Goal: Task Accomplishment & Management: Manage account settings

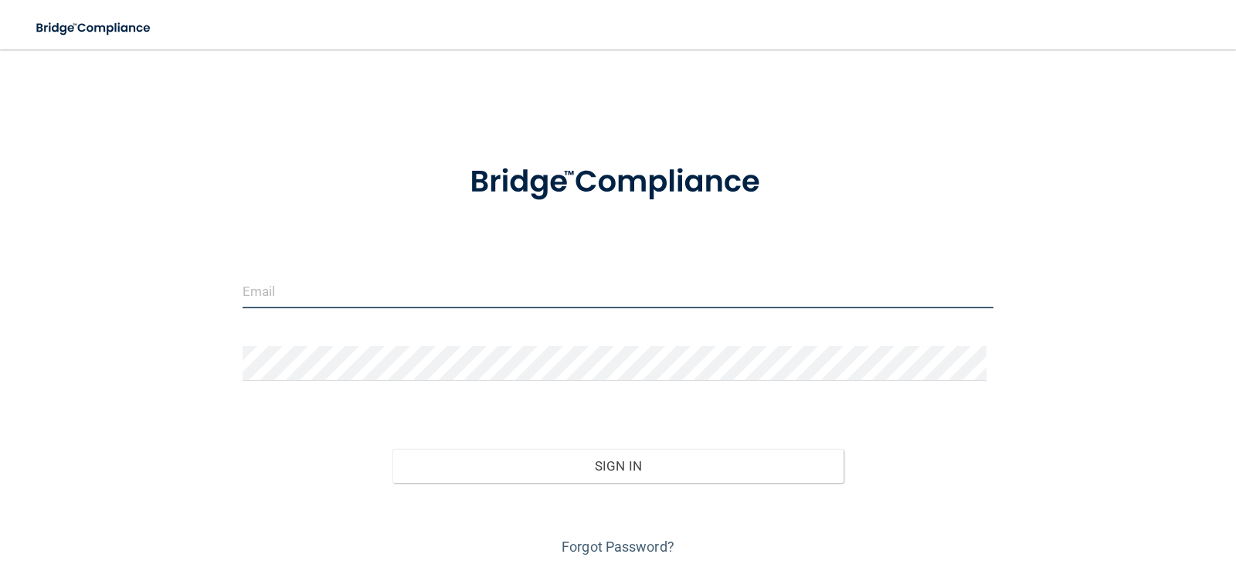
click at [392, 292] on input "email" at bounding box center [617, 290] width 751 height 35
type input "[EMAIL_ADDRESS][DOMAIN_NAME]"
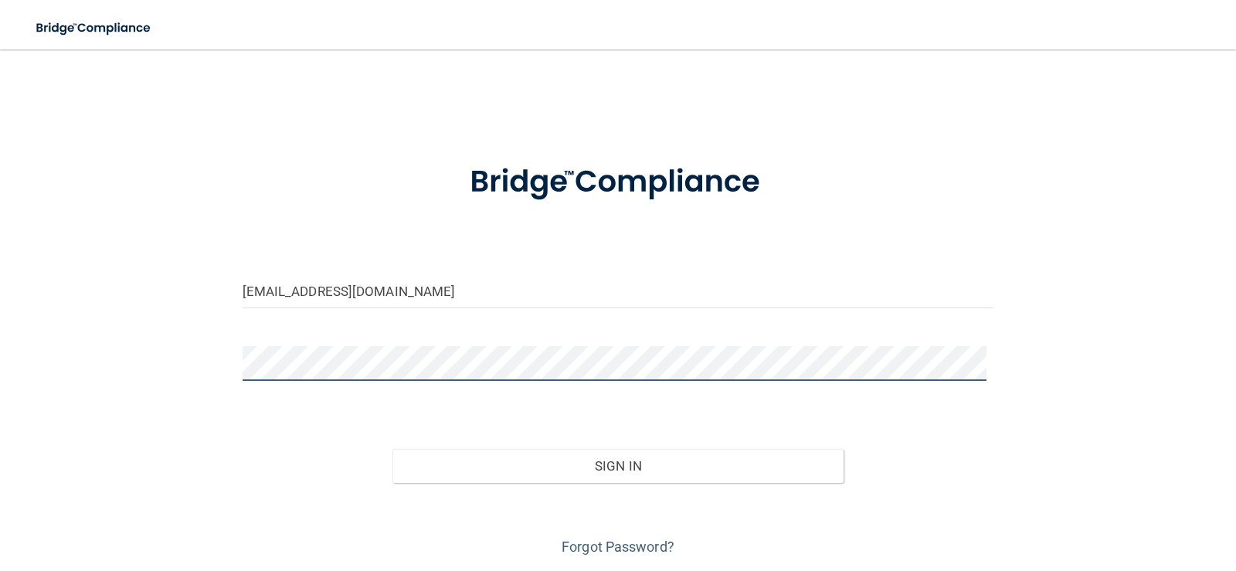
click at [392, 449] on button "Sign In" at bounding box center [617, 466] width 451 height 34
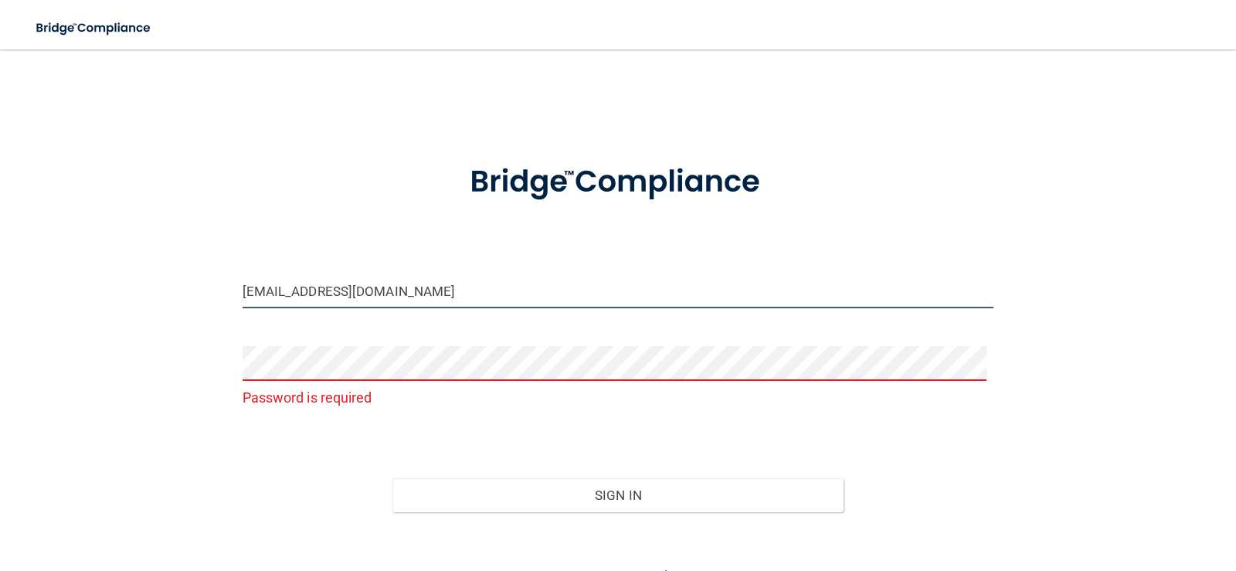
click at [448, 284] on input "[EMAIL_ADDRESS][DOMAIN_NAME]" at bounding box center [617, 290] width 751 height 35
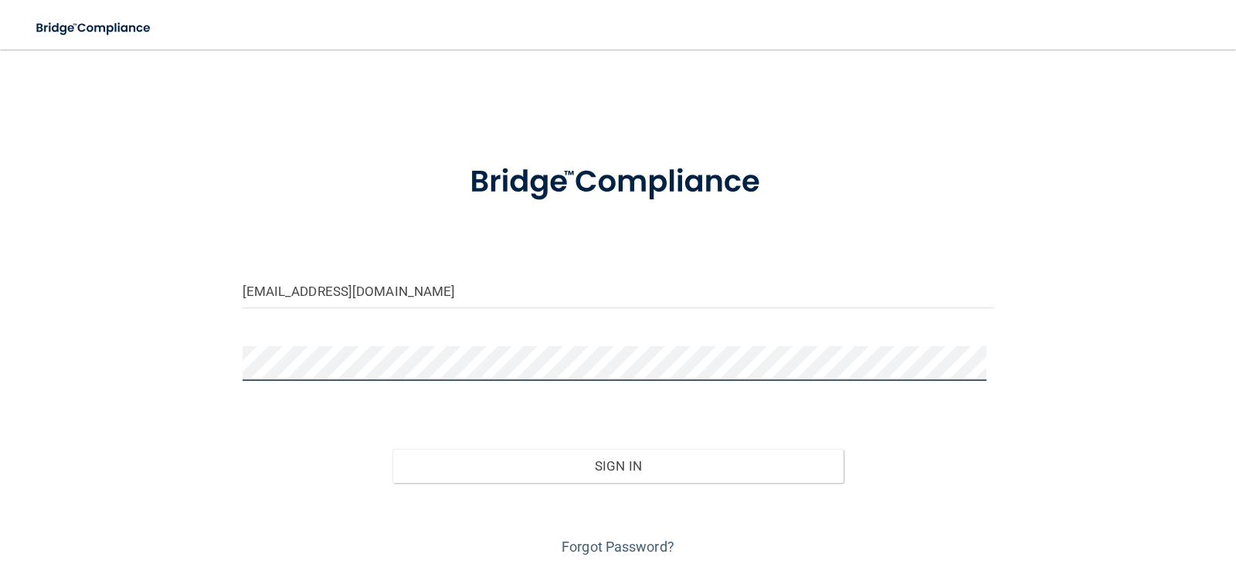
click at [392, 449] on button "Sign In" at bounding box center [617, 466] width 451 height 34
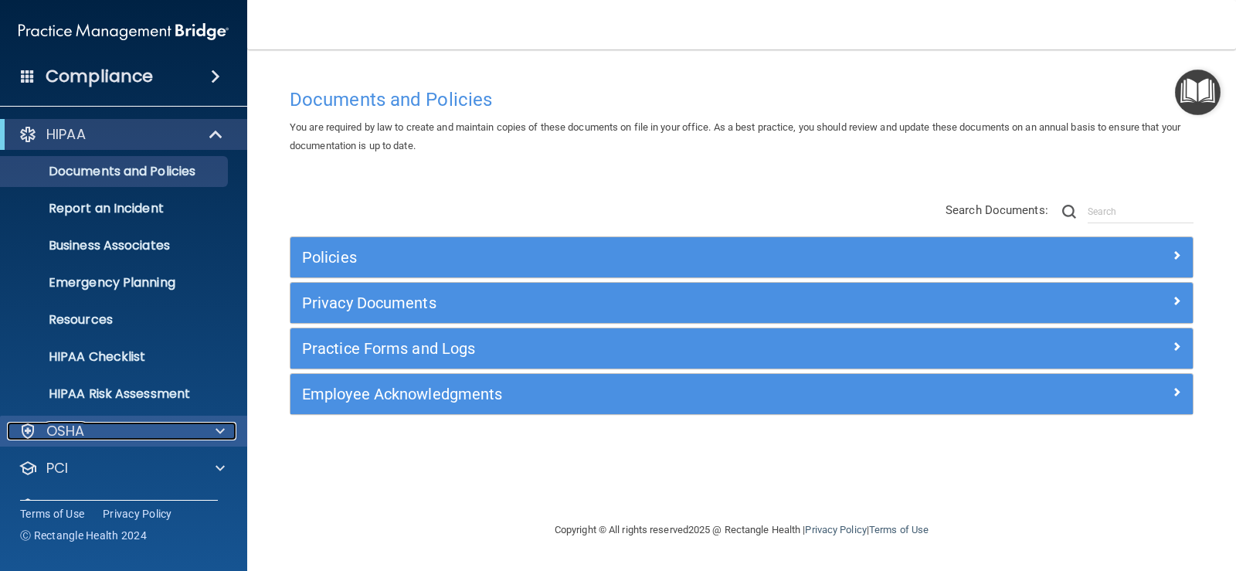
click at [131, 431] on div "OSHA" at bounding box center [103, 431] width 192 height 19
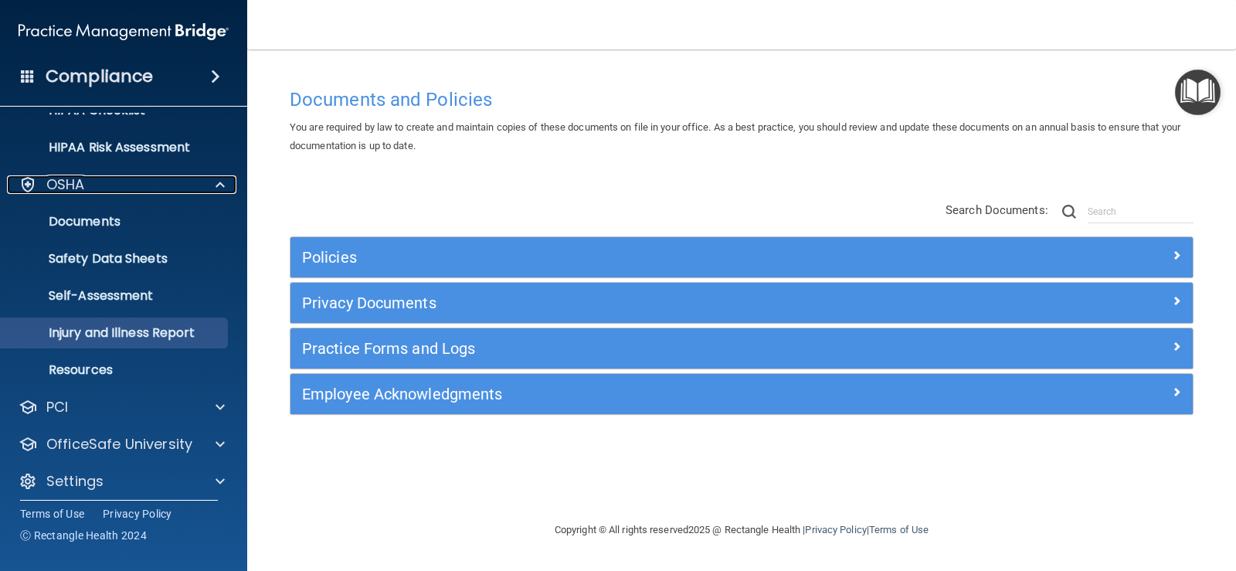
scroll to position [256, 0]
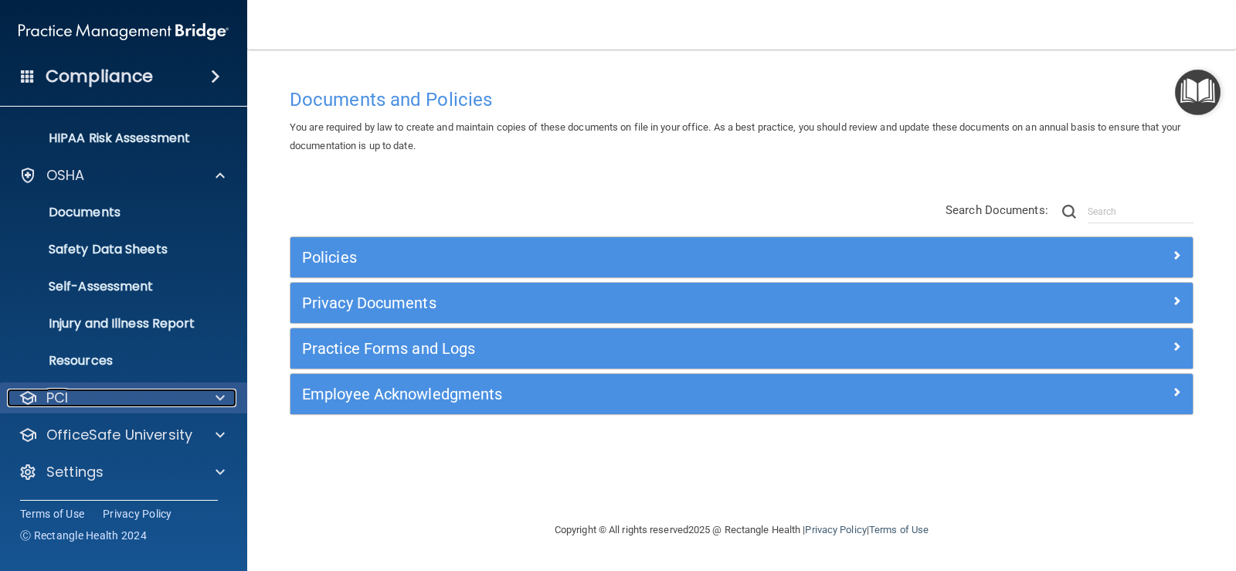
click at [120, 405] on div "PCI" at bounding box center [103, 397] width 192 height 19
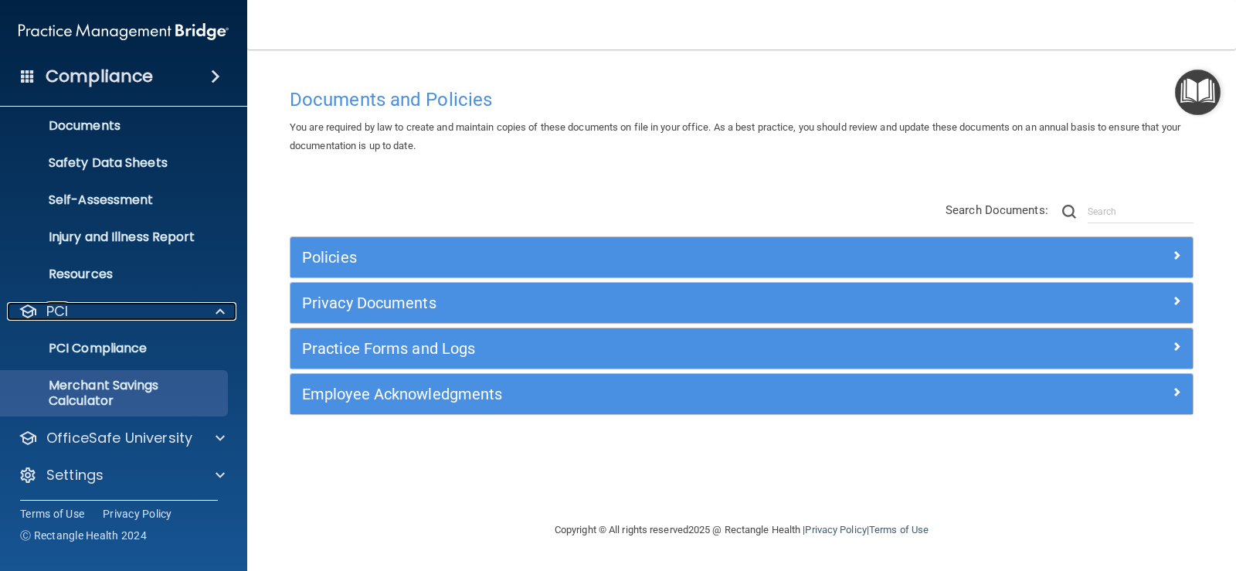
scroll to position [345, 0]
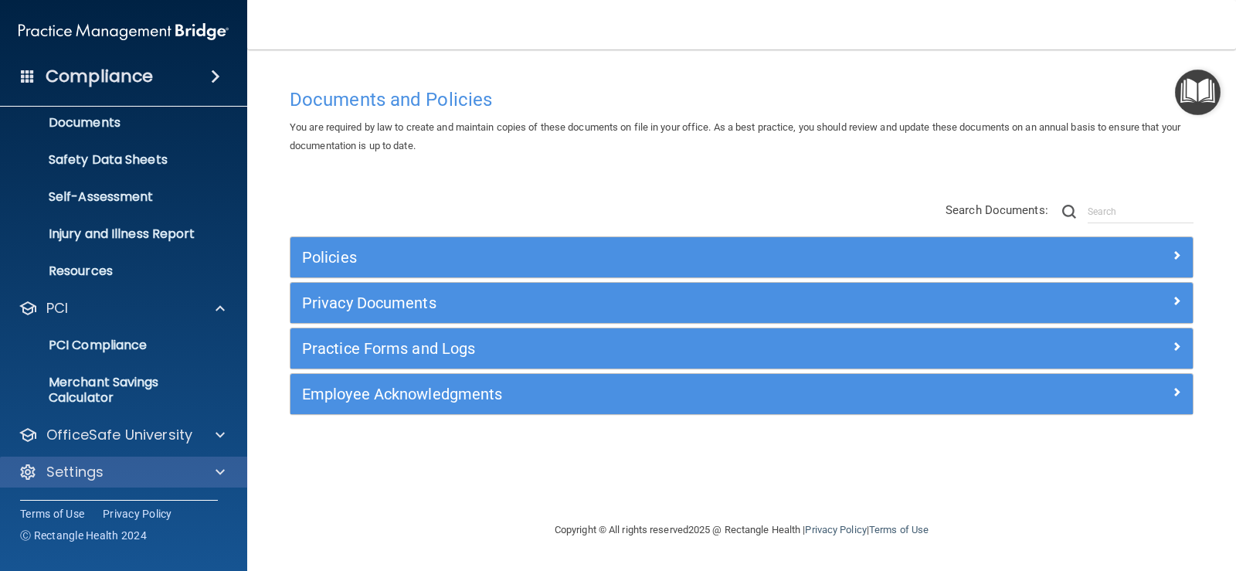
click at [120, 457] on div "Settings" at bounding box center [124, 471] width 248 height 31
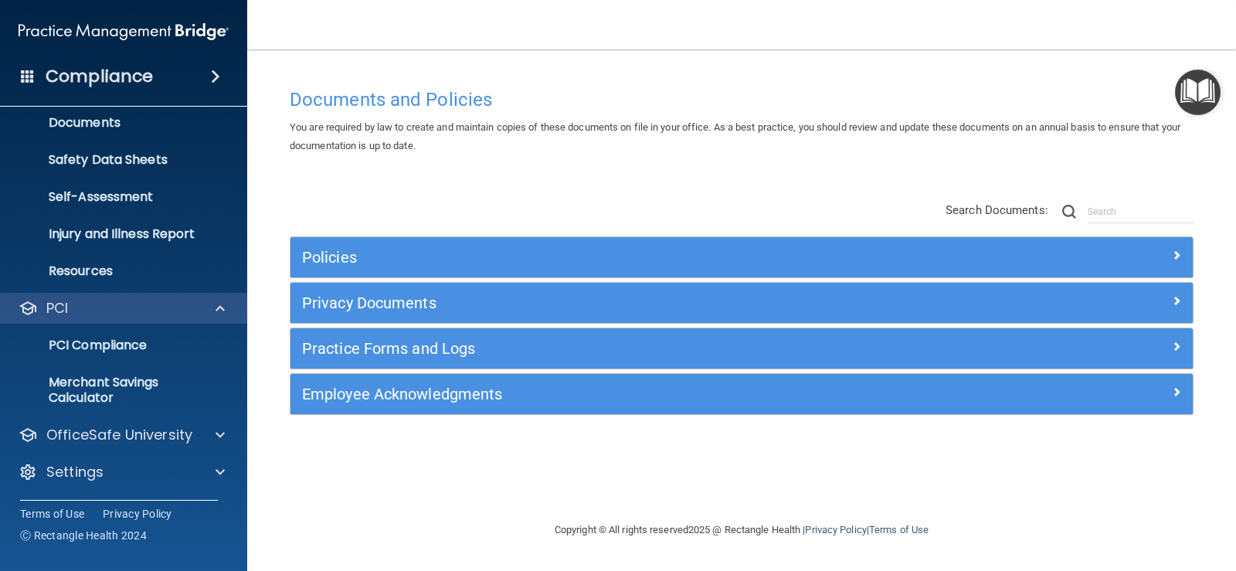
click at [139, 317] on div "PCI" at bounding box center [124, 308] width 248 height 31
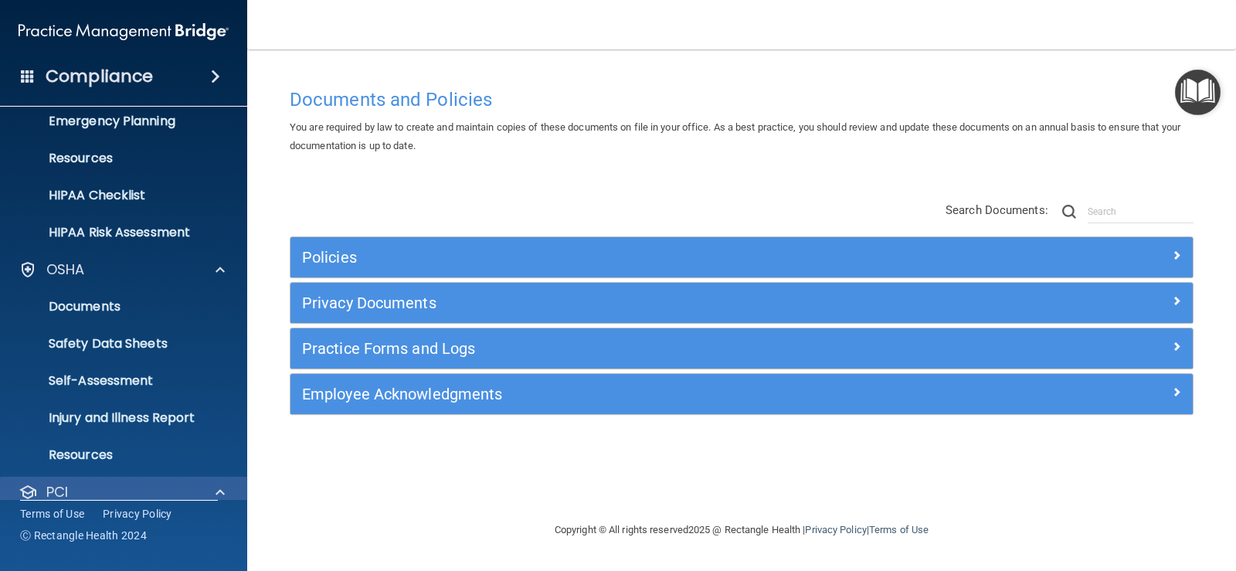
scroll to position [114, 0]
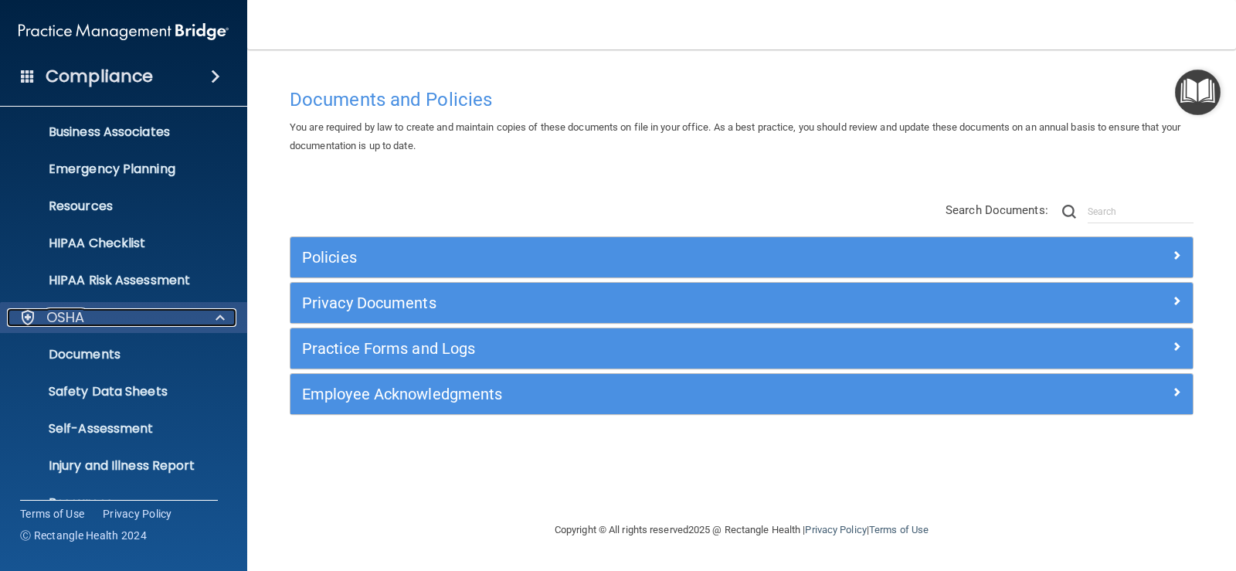
click at [187, 312] on div "OSHA" at bounding box center [103, 317] width 192 height 19
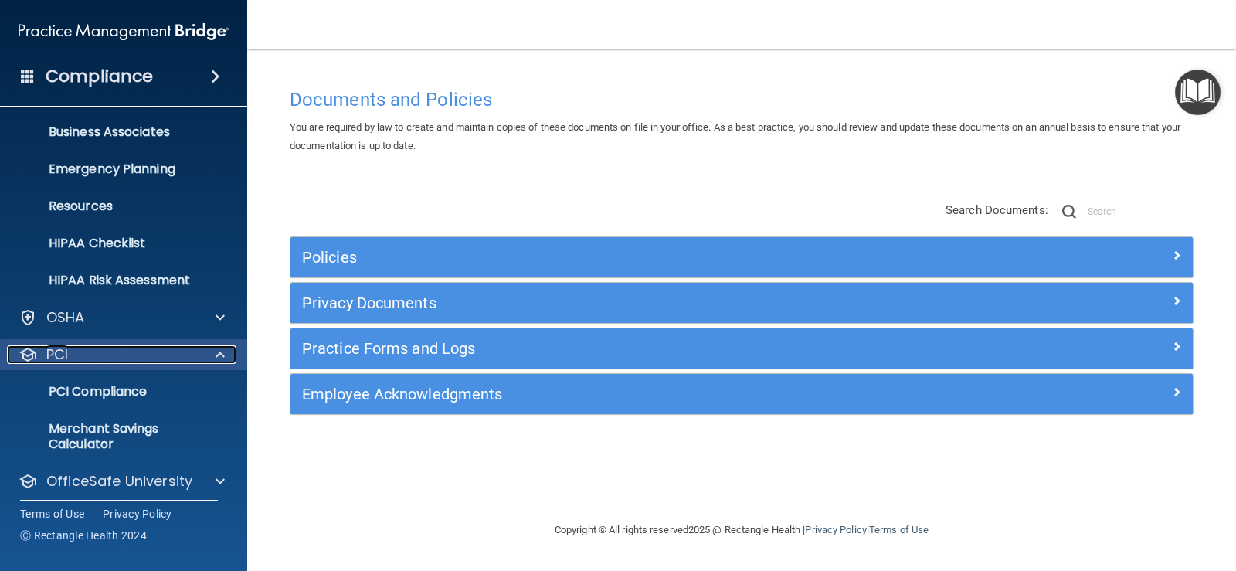
click at [190, 350] on div "PCI" at bounding box center [103, 354] width 192 height 19
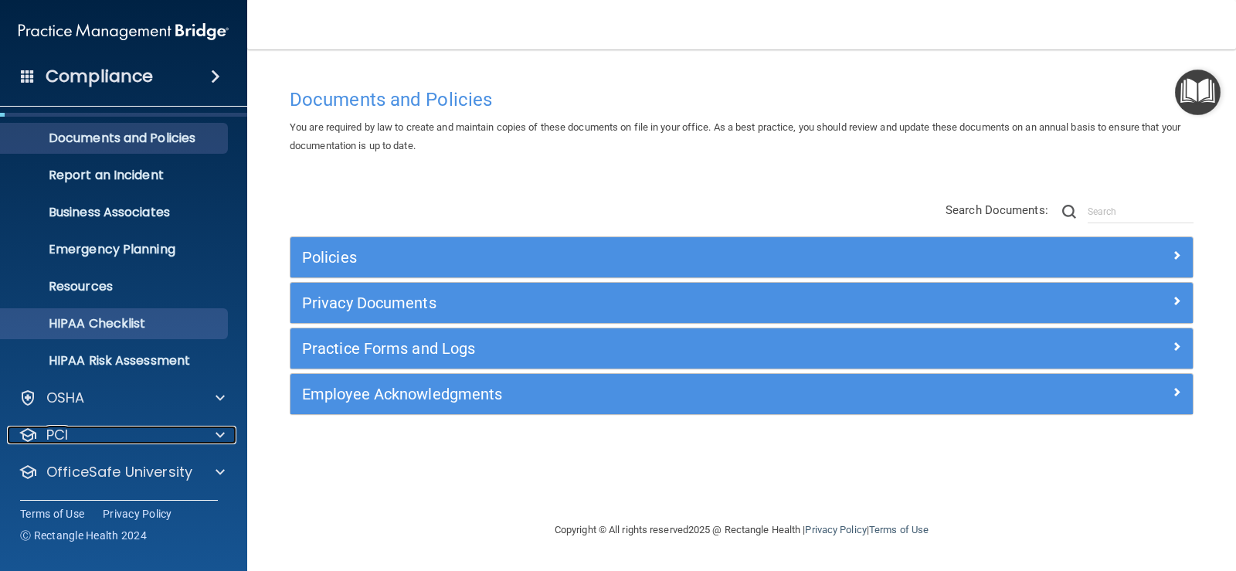
scroll to position [0, 0]
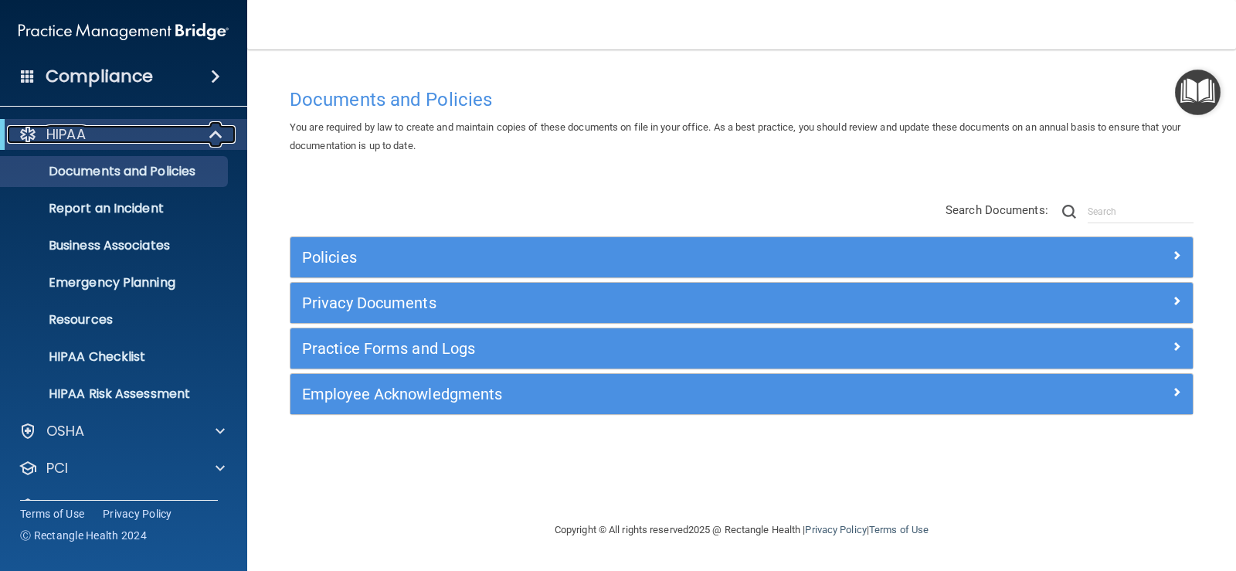
click at [215, 134] on span at bounding box center [217, 134] width 13 height 19
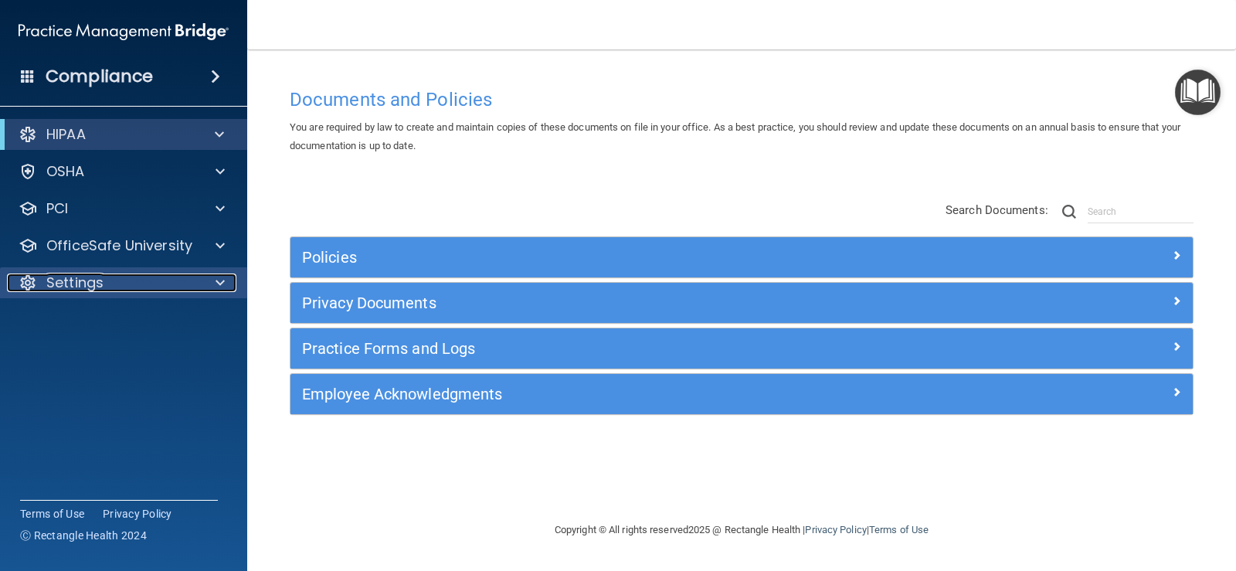
click at [166, 283] on div "Settings" at bounding box center [103, 282] width 192 height 19
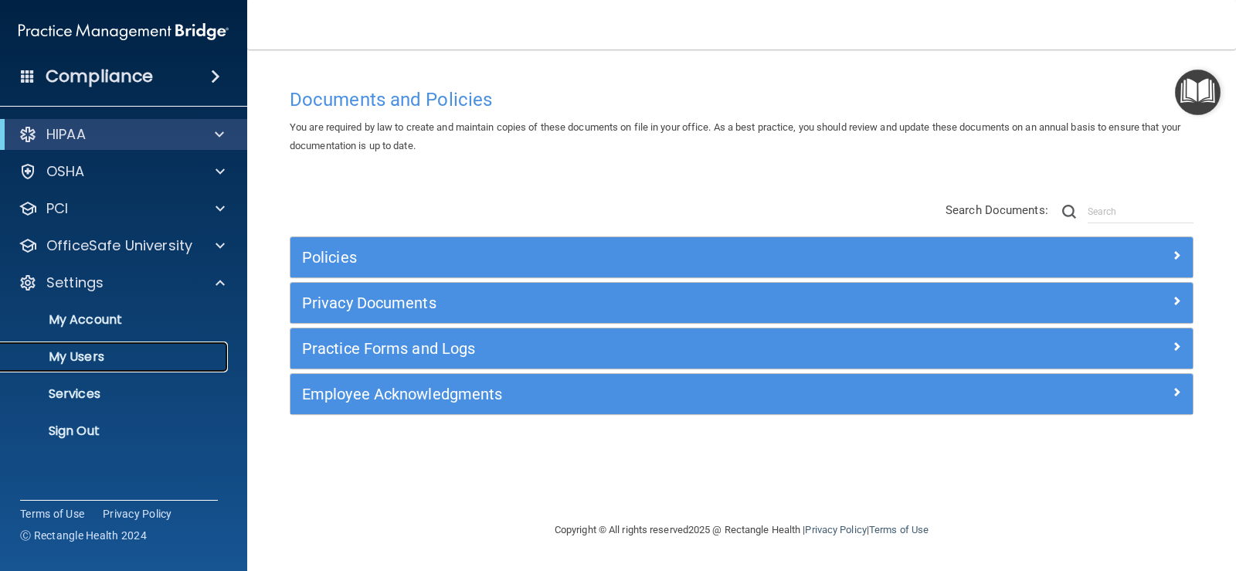
click at [95, 344] on link "My Users" at bounding box center [106, 356] width 243 height 31
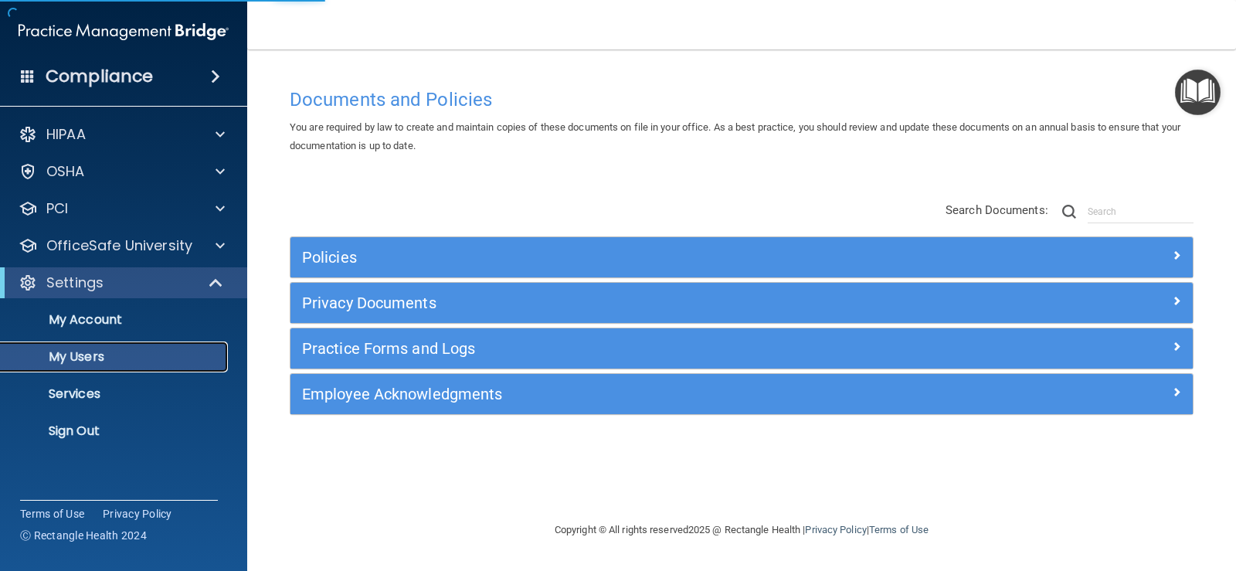
select select "20"
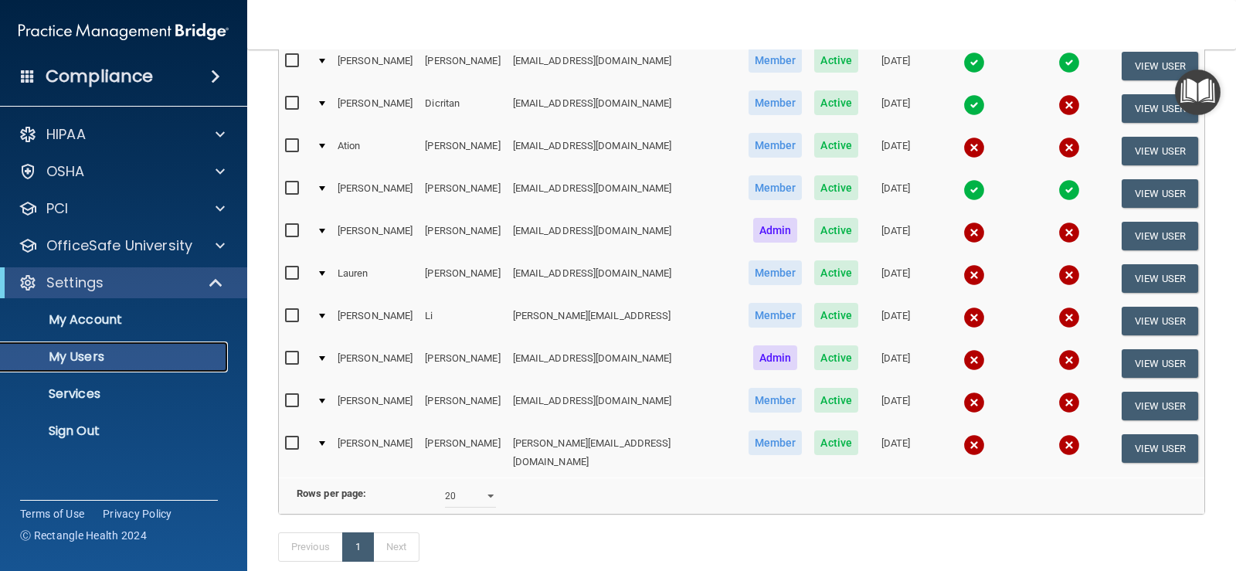
scroll to position [232, 0]
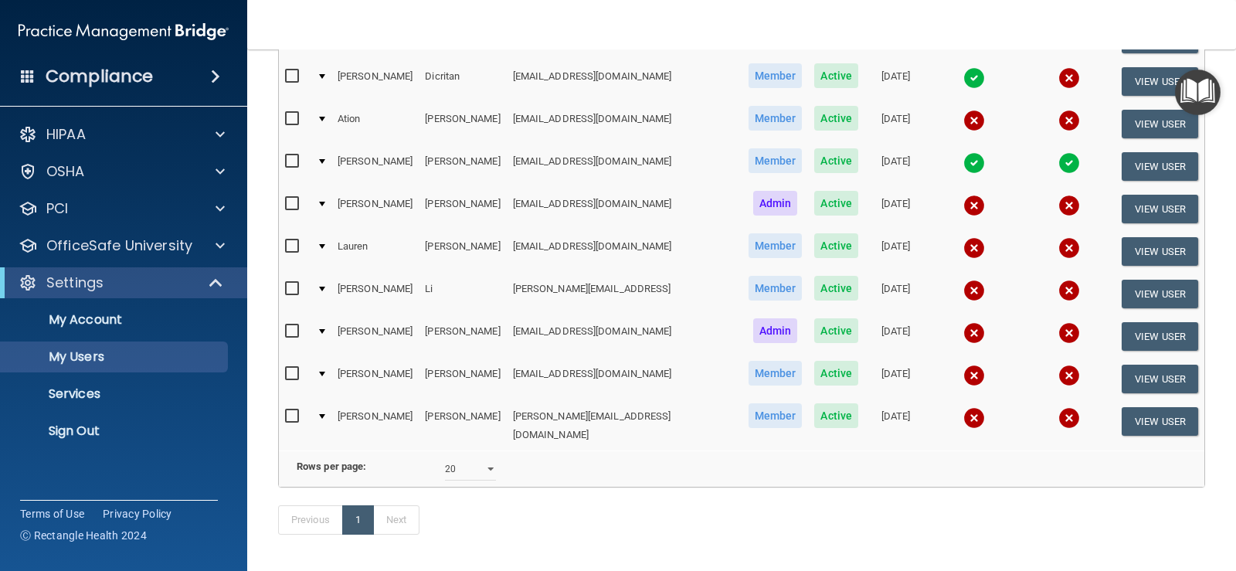
click at [296, 368] on input "checkbox" at bounding box center [294, 374] width 18 height 12
checkbox input "true"
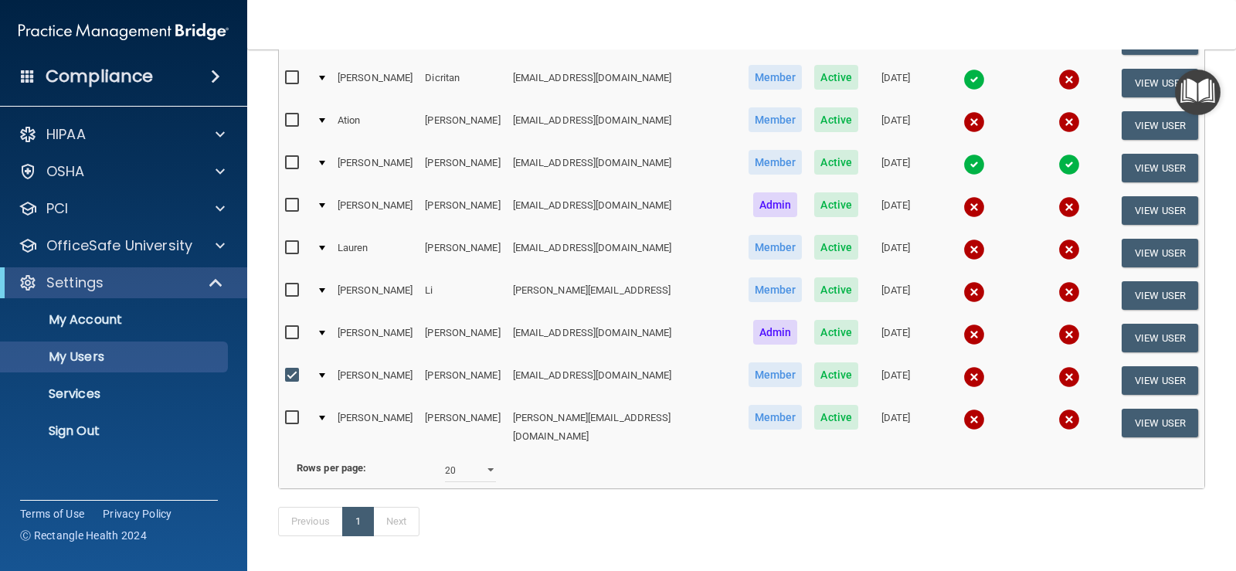
drag, startPoint x: 375, startPoint y: 368, endPoint x: 312, endPoint y: 372, distance: 62.7
click at [361, 368] on td "[PERSON_NAME]" at bounding box center [374, 380] width 87 height 42
click at [324, 373] on div at bounding box center [322, 375] width 6 height 5
click at [331, 364] on td at bounding box center [320, 380] width 21 height 42
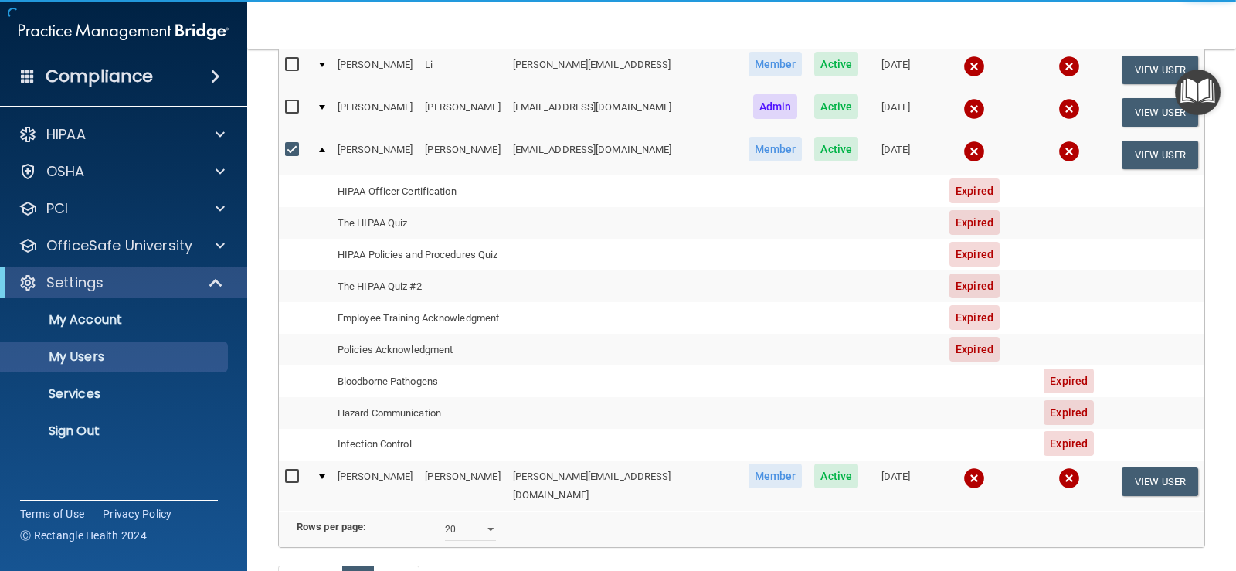
scroll to position [463, 0]
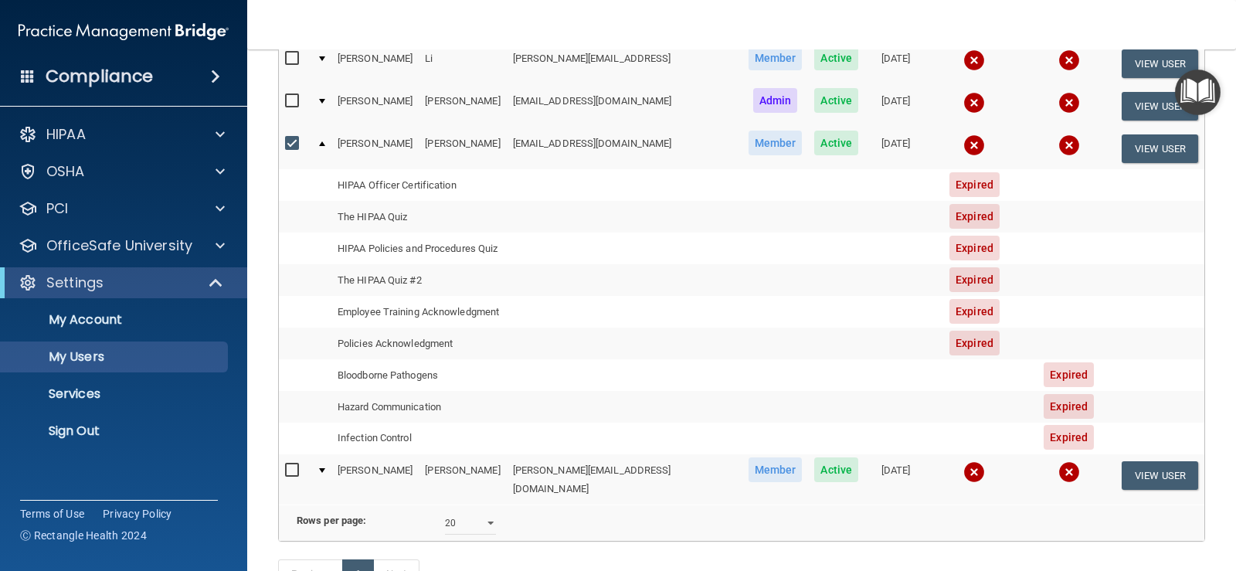
click at [949, 175] on span "Expired" at bounding box center [974, 184] width 50 height 25
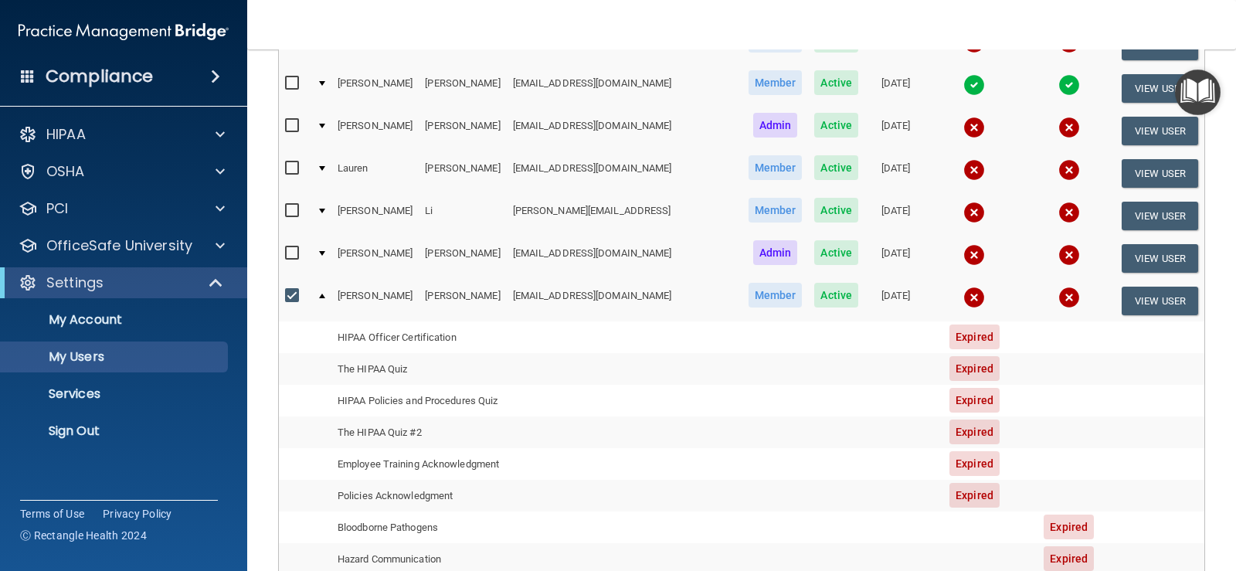
scroll to position [309, 0]
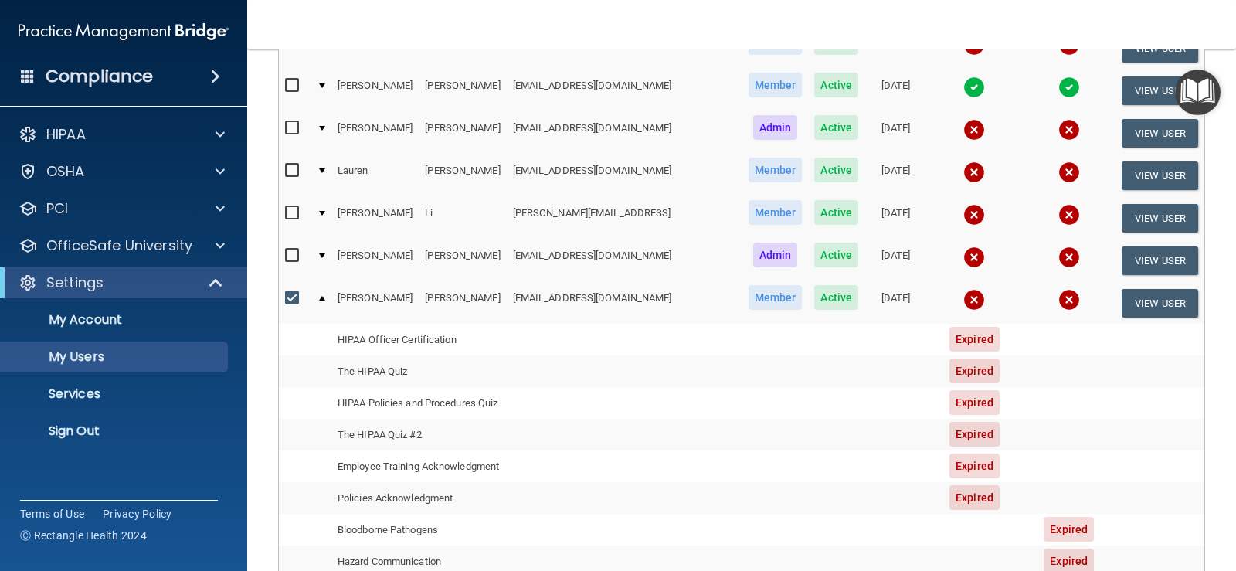
click at [294, 164] on input "checkbox" at bounding box center [294, 170] width 18 height 12
checkbox input "true"
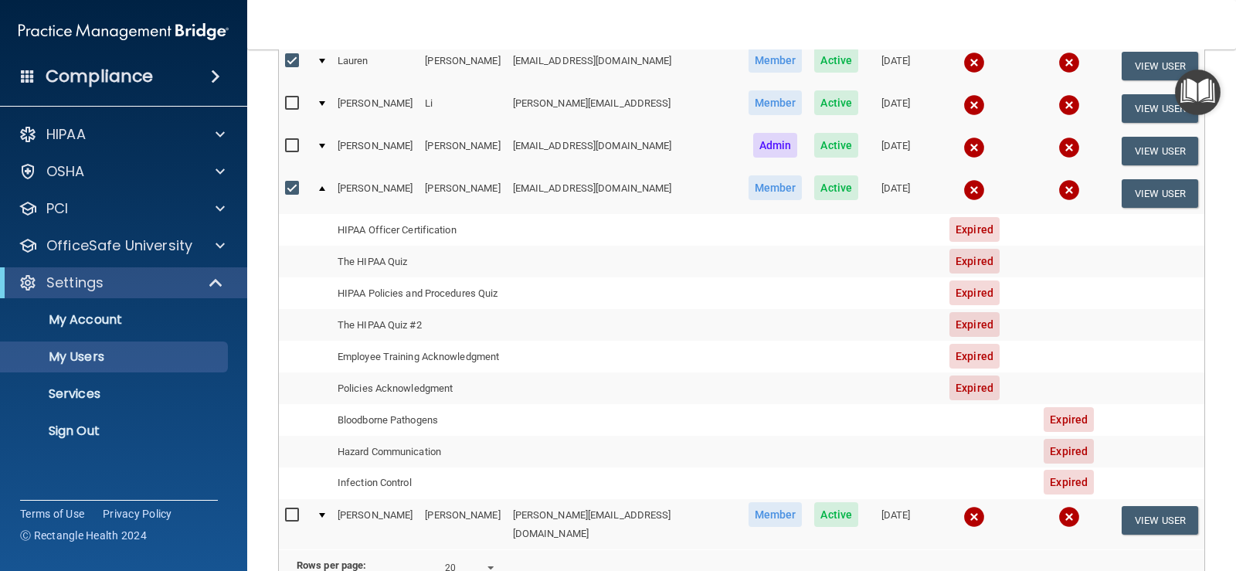
scroll to position [414, 0]
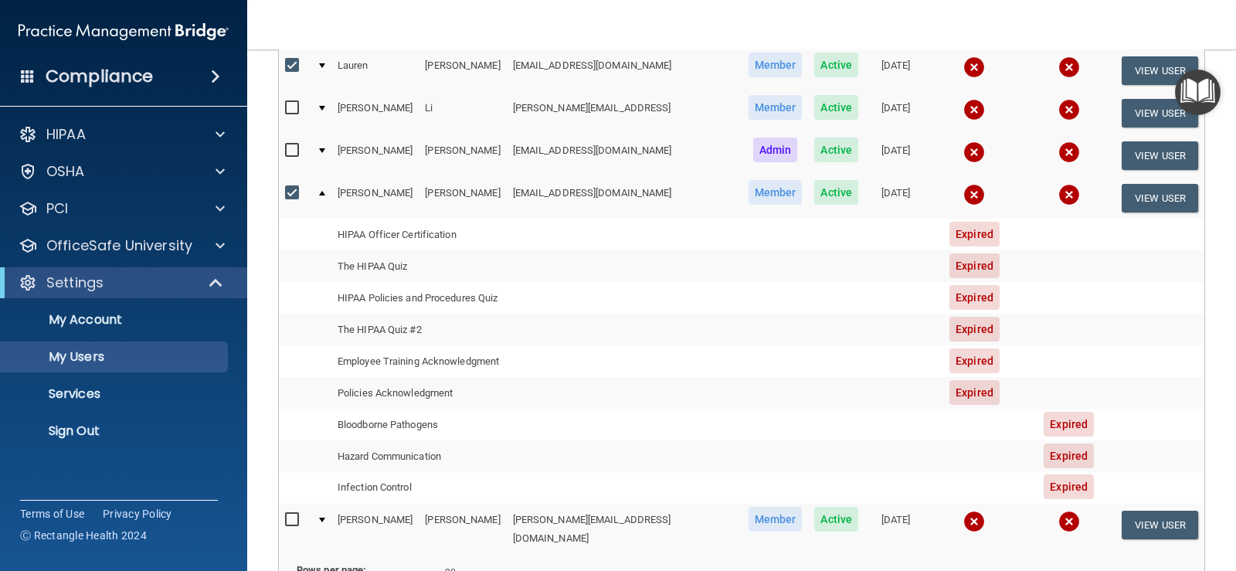
click at [319, 180] on td at bounding box center [320, 198] width 21 height 42
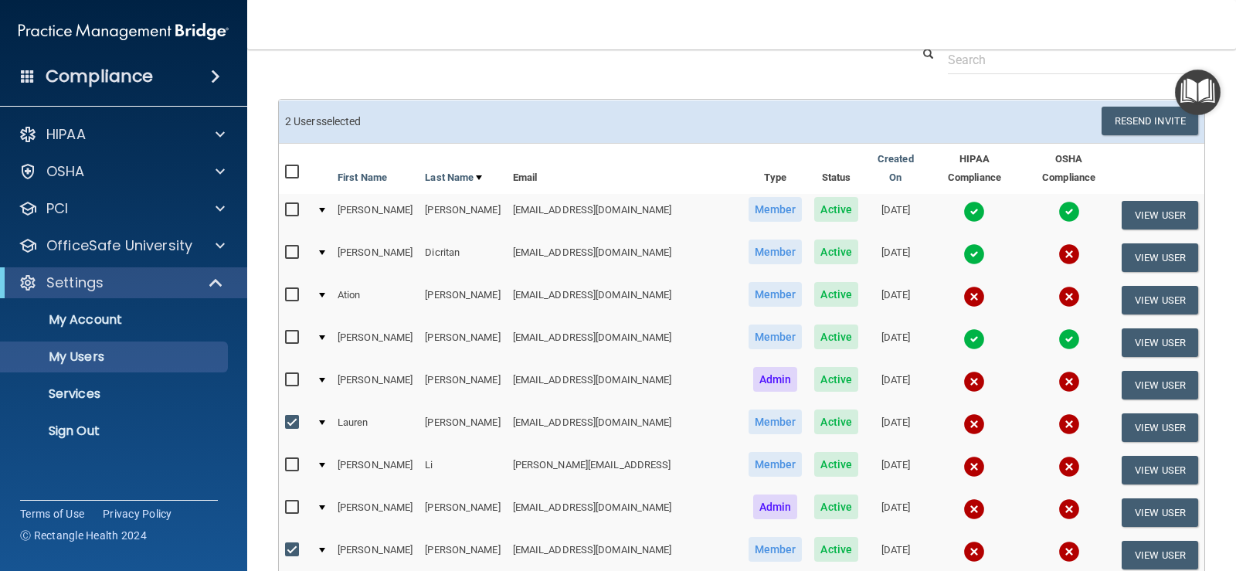
scroll to position [53, 0]
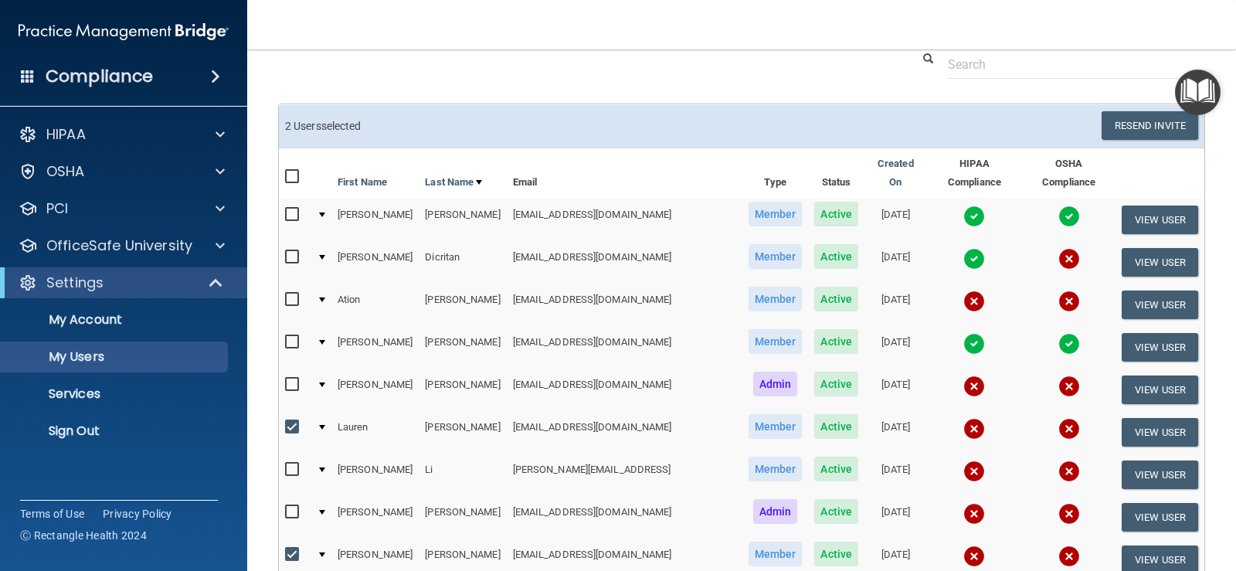
click at [286, 293] on input "checkbox" at bounding box center [294, 299] width 18 height 12
checkbox input "true"
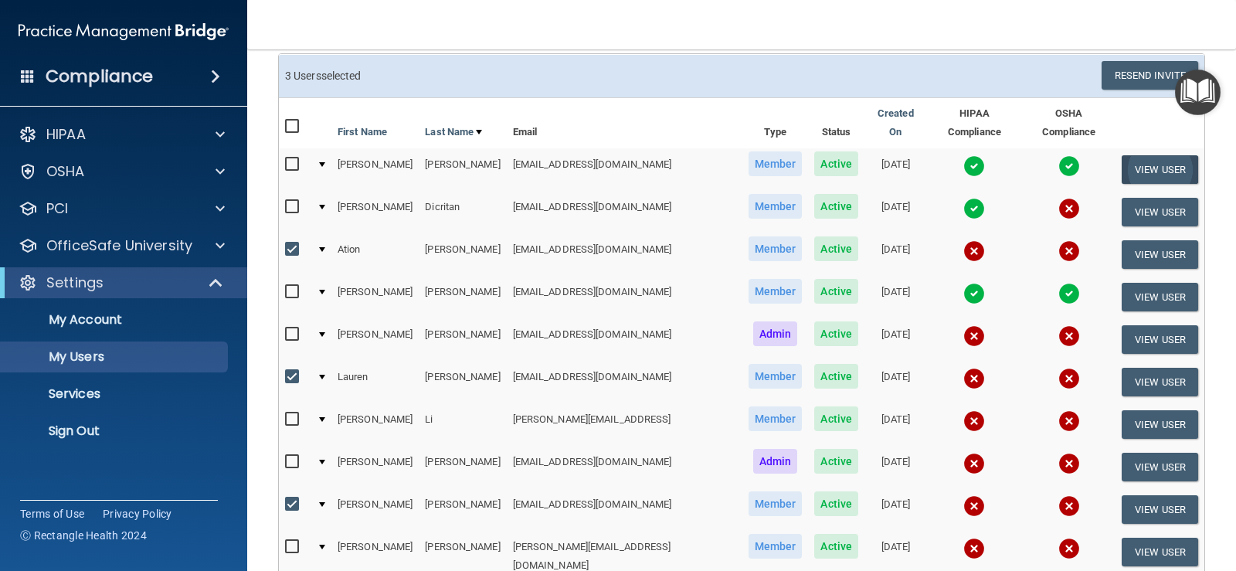
scroll to position [130, 0]
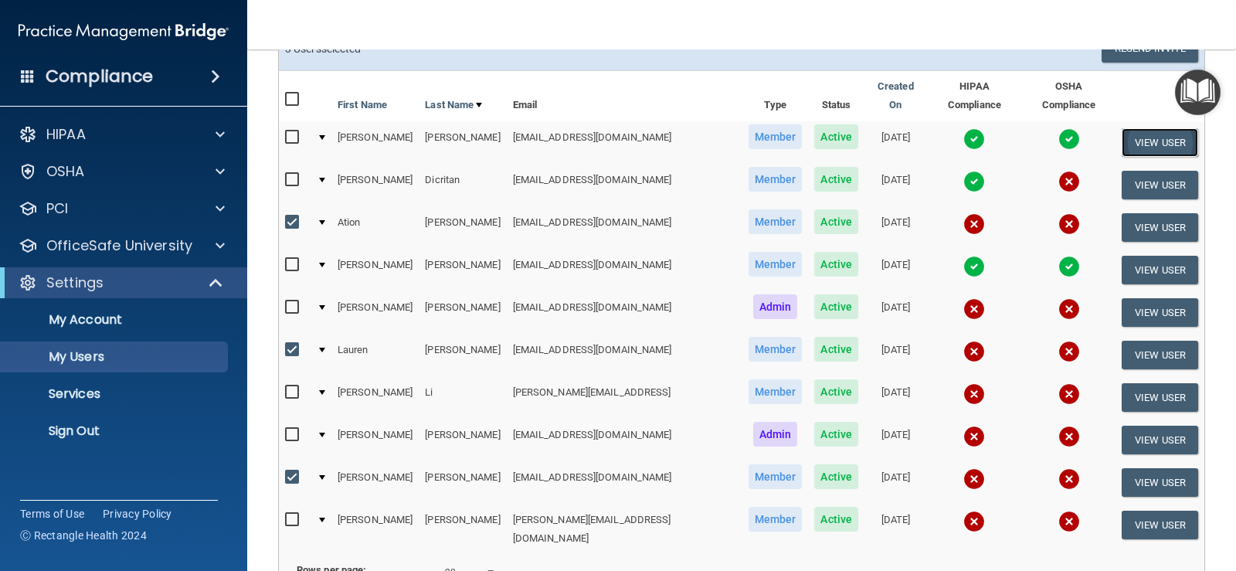
click at [1167, 130] on button "View User" at bounding box center [1159, 142] width 76 height 29
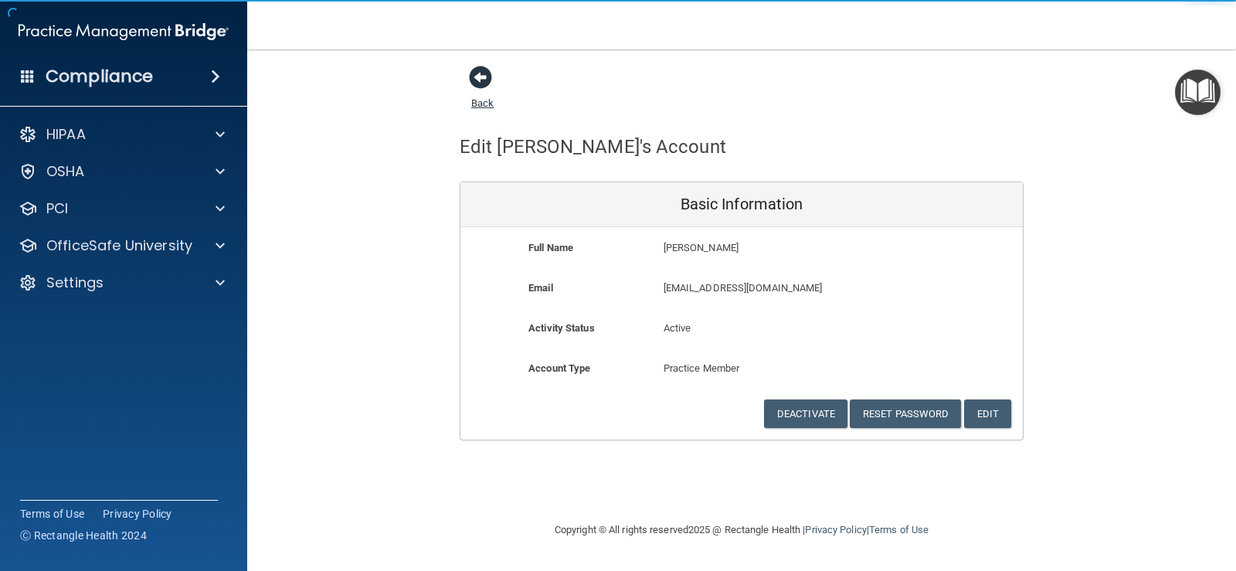
click at [486, 101] on link "Back" at bounding box center [482, 94] width 22 height 30
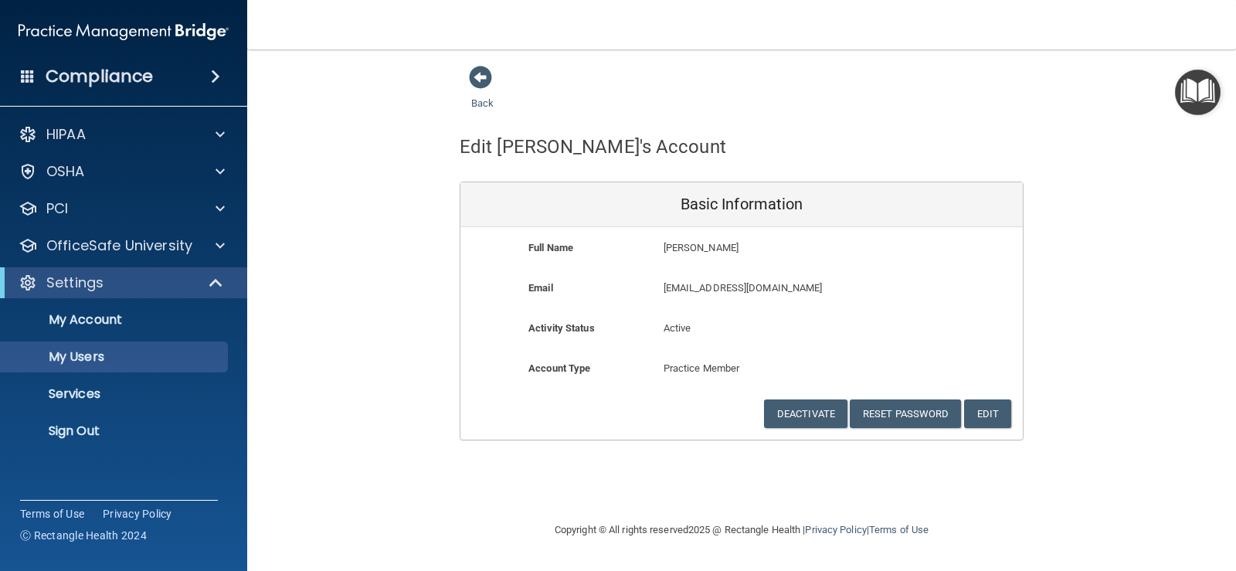
select select "20"
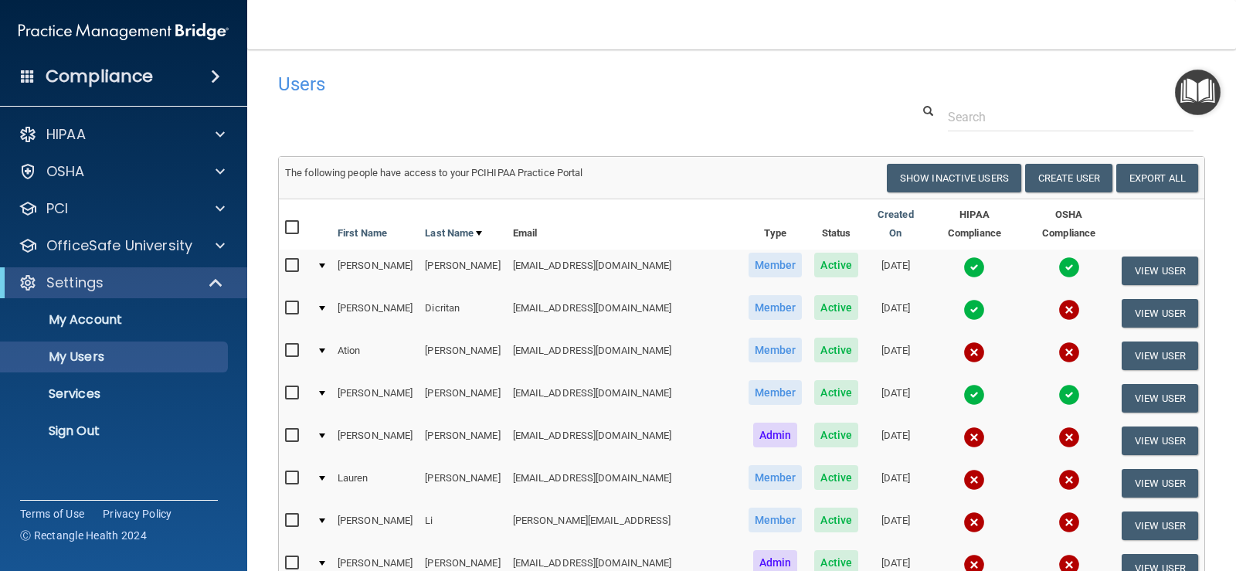
click at [297, 344] on input "checkbox" at bounding box center [294, 350] width 18 height 12
checkbox input "true"
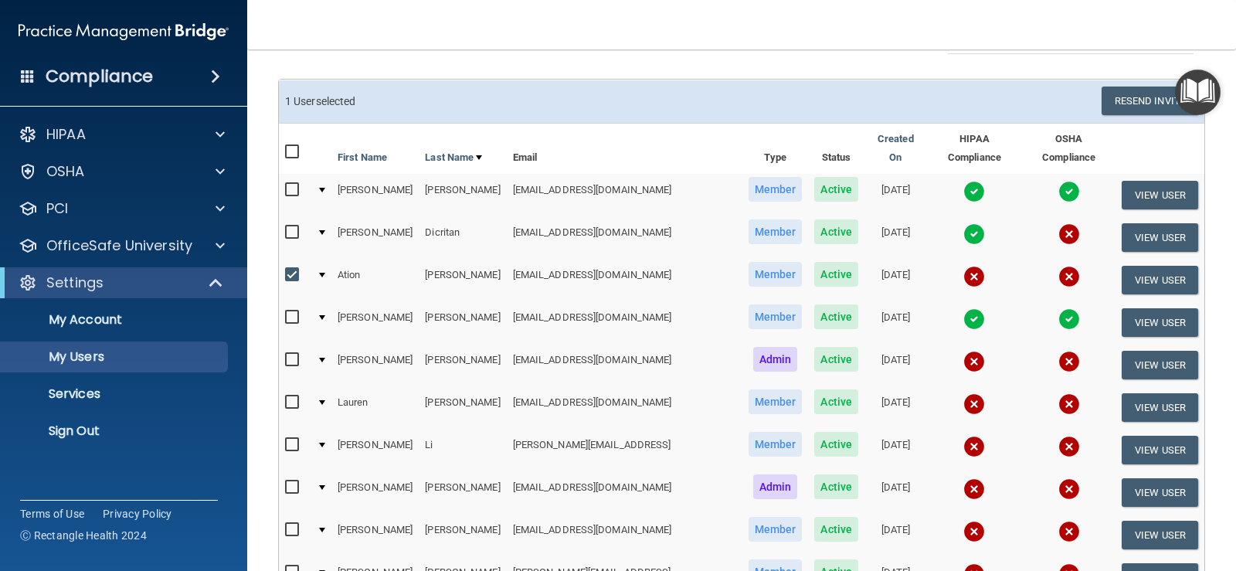
scroll to position [154, 0]
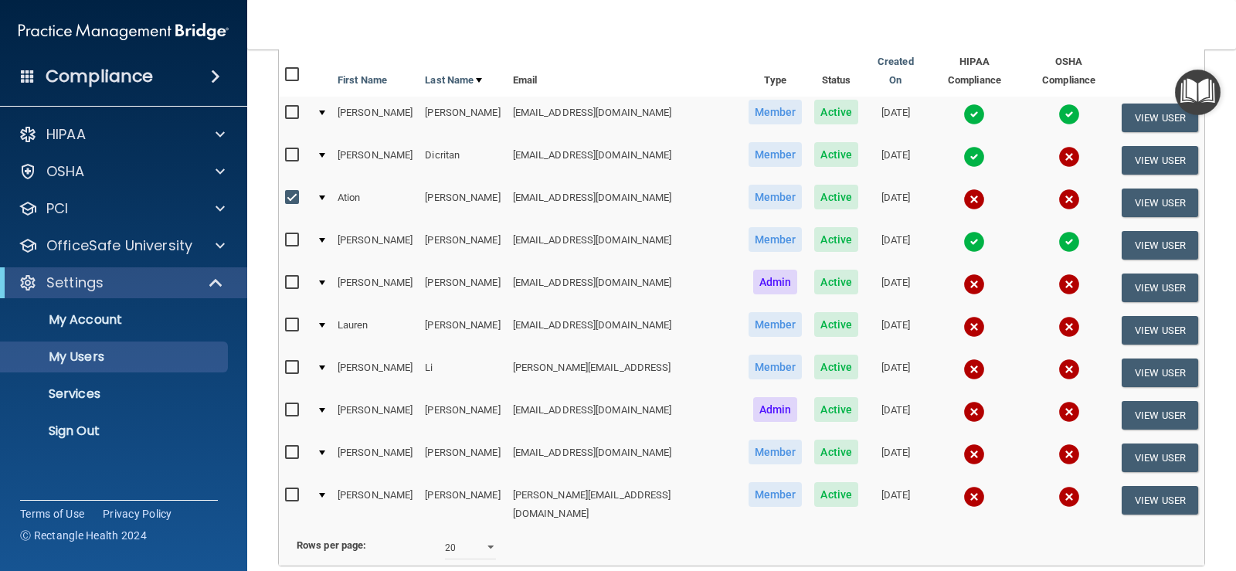
click at [295, 319] on input "checkbox" at bounding box center [294, 325] width 18 height 12
checkbox input "true"
click at [291, 446] on input "checkbox" at bounding box center [294, 452] width 18 height 12
checkbox input "true"
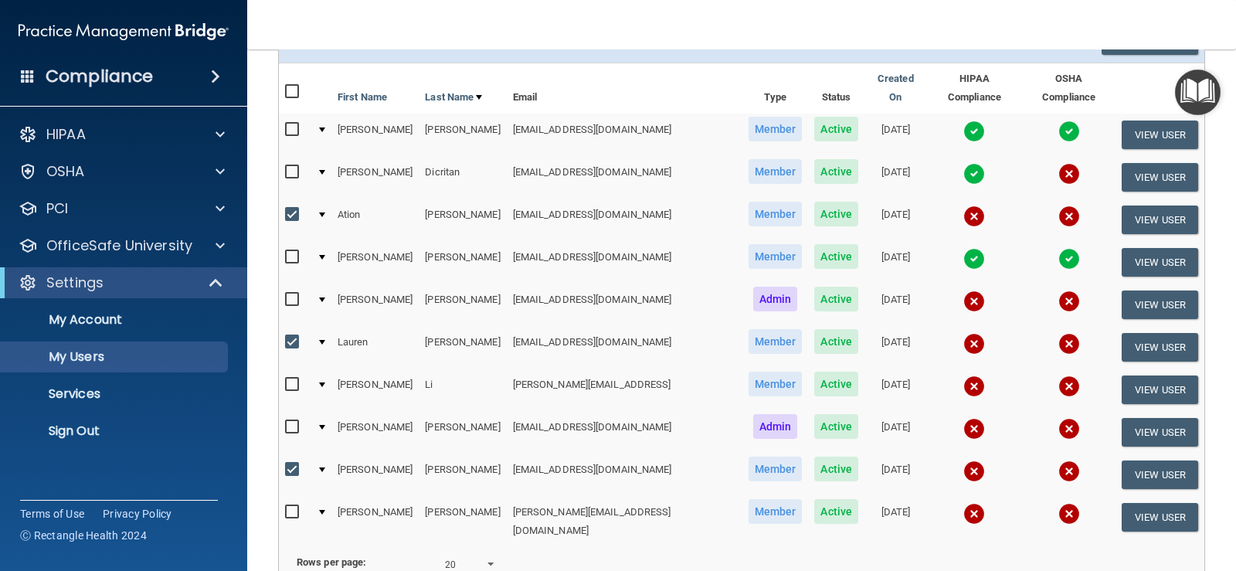
scroll to position [232, 0]
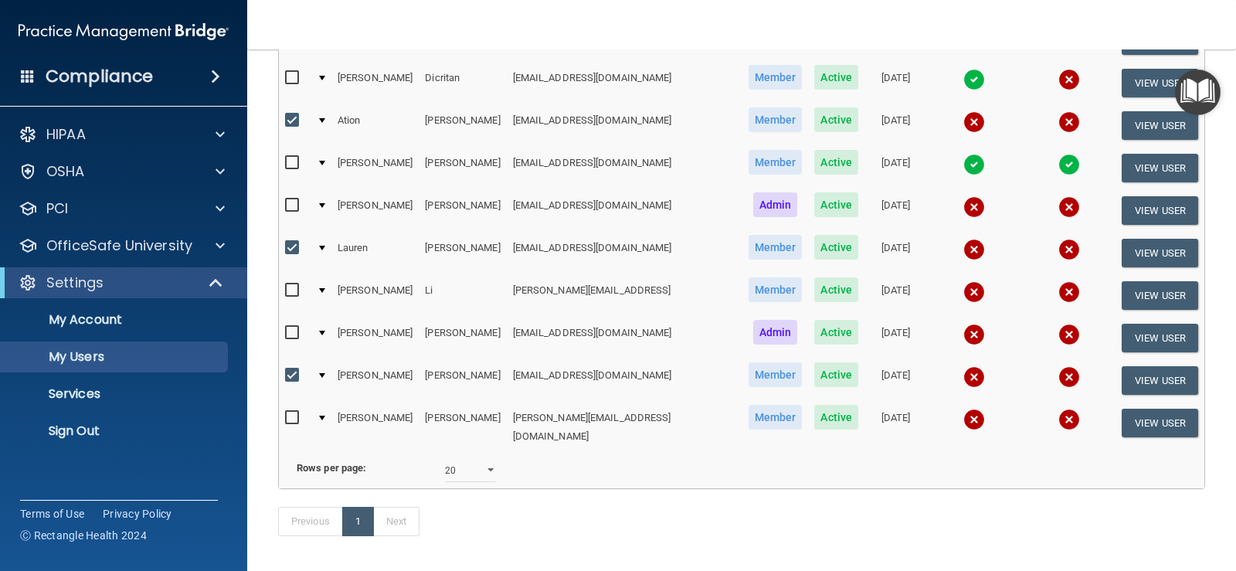
click at [299, 408] on label at bounding box center [294, 417] width 19 height 18
click at [299, 412] on input "checkbox" at bounding box center [294, 418] width 18 height 12
checkbox input "true"
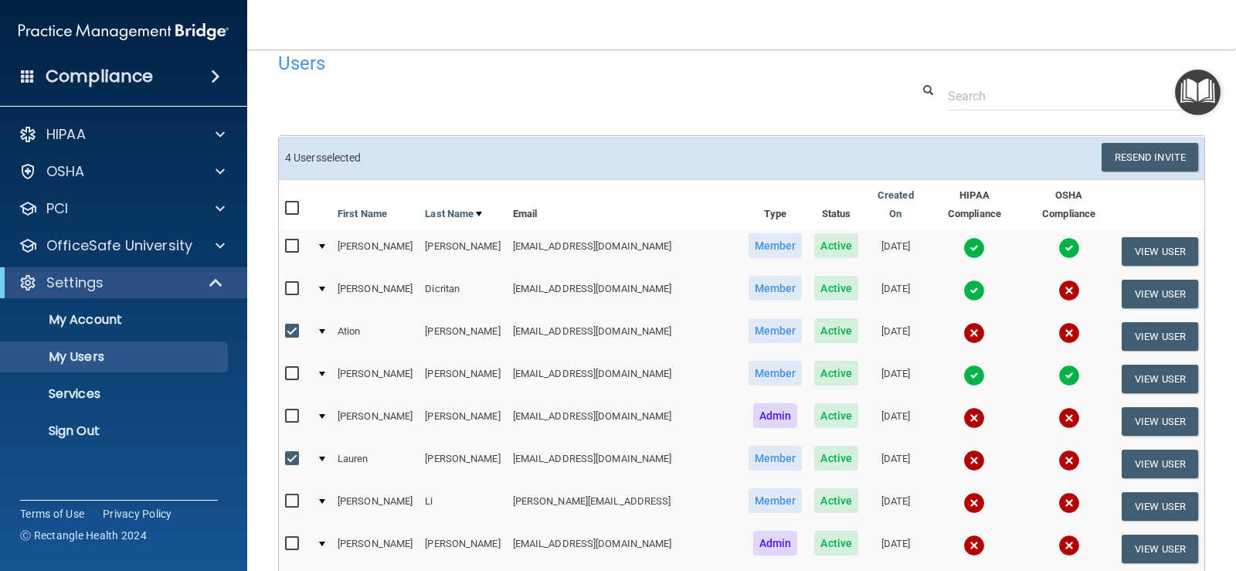
scroll to position [0, 0]
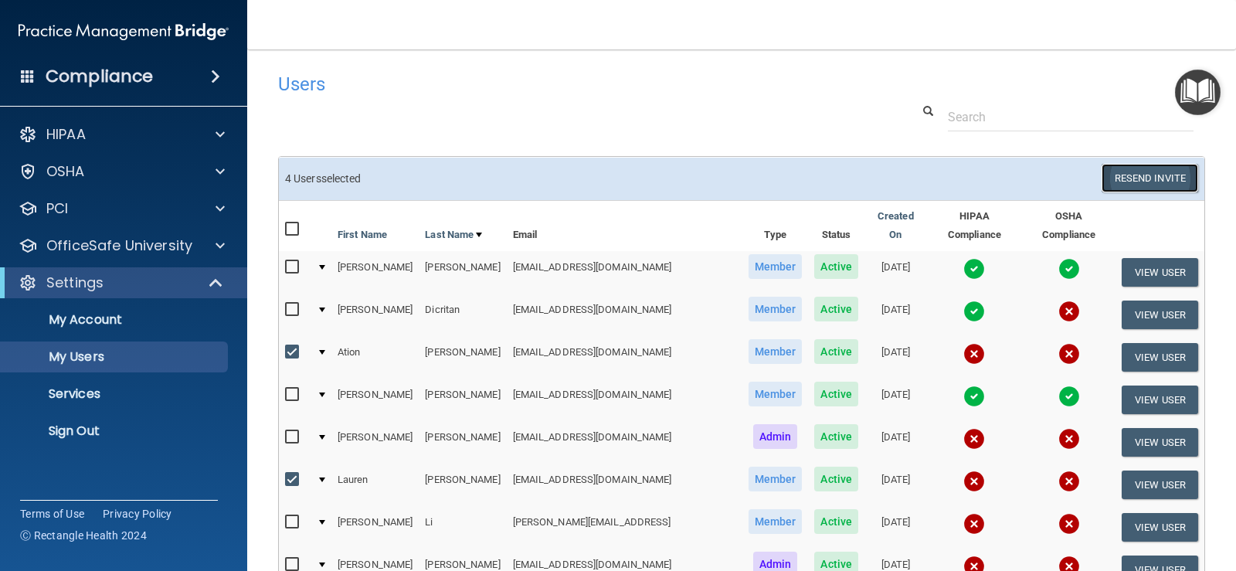
click at [1119, 168] on button "Resend Invite" at bounding box center [1149, 178] width 97 height 29
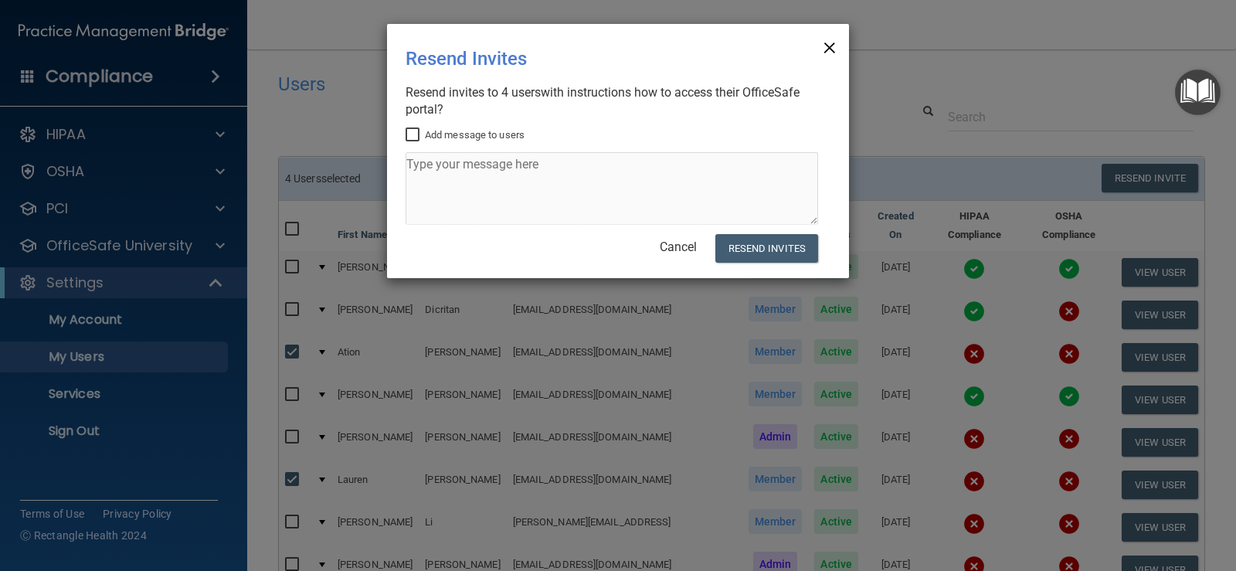
click at [831, 46] on span "×" at bounding box center [829, 45] width 14 height 31
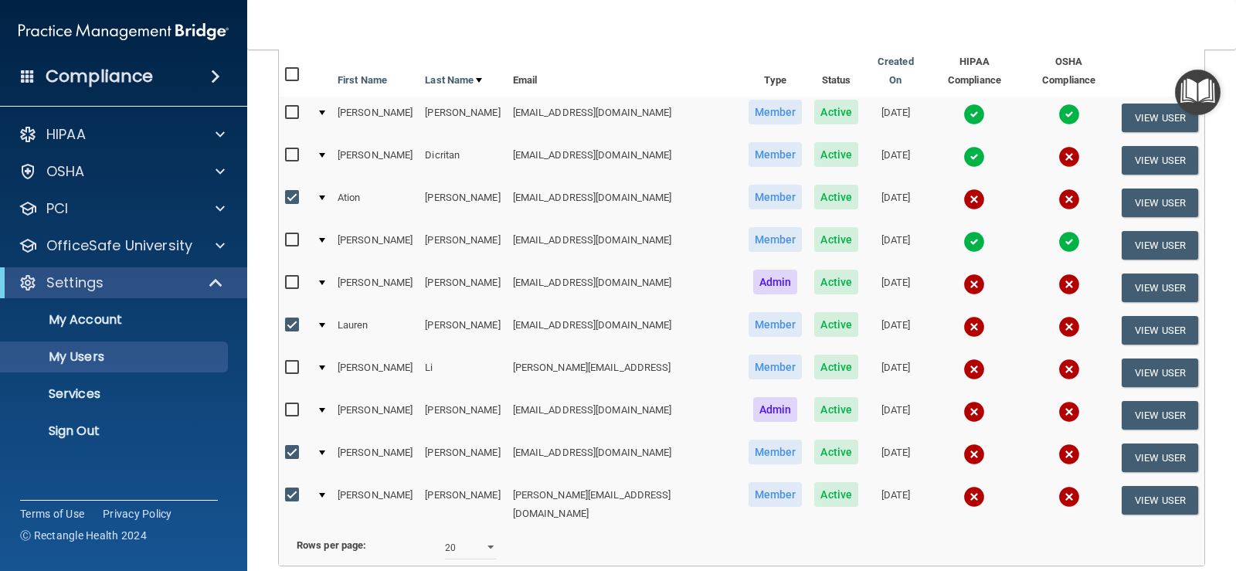
scroll to position [232, 0]
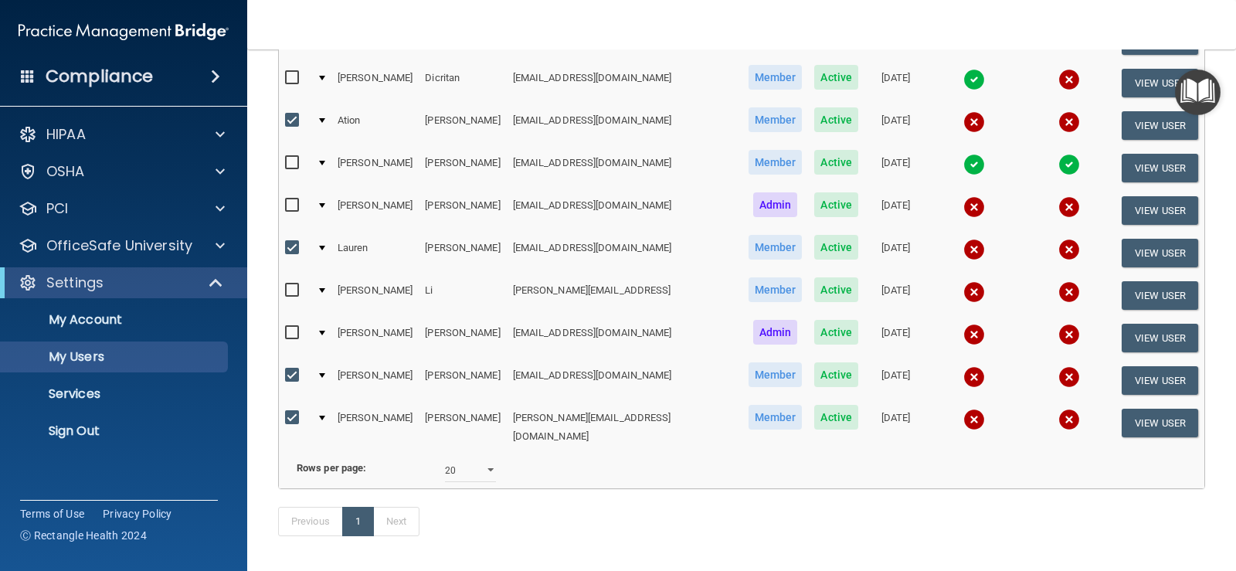
click at [323, 373] on div at bounding box center [322, 375] width 6 height 5
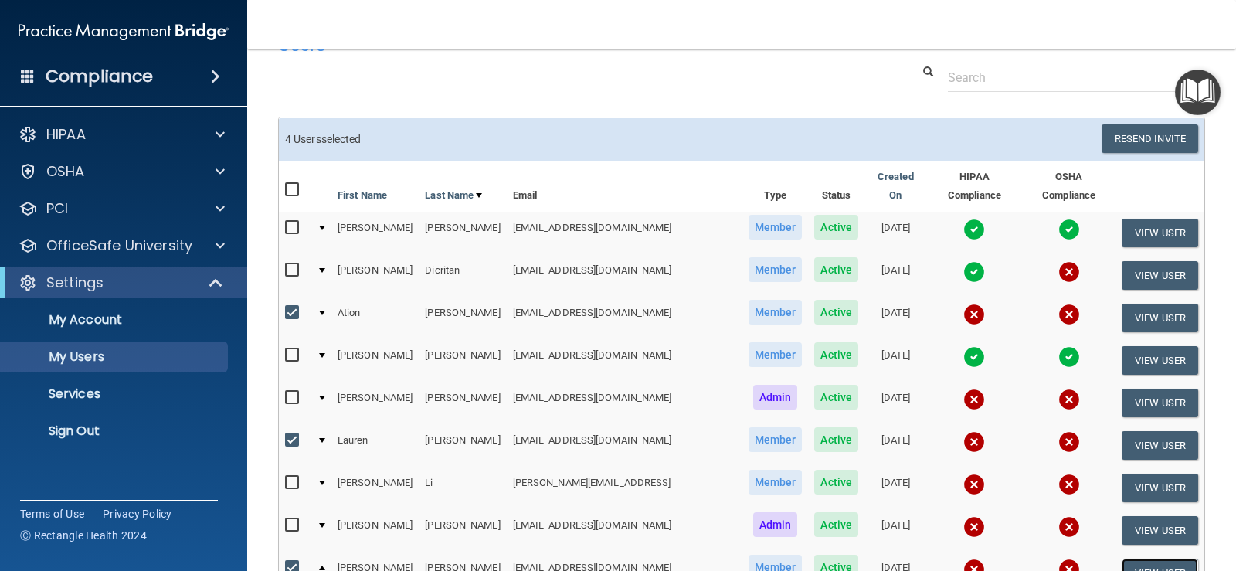
scroll to position [0, 0]
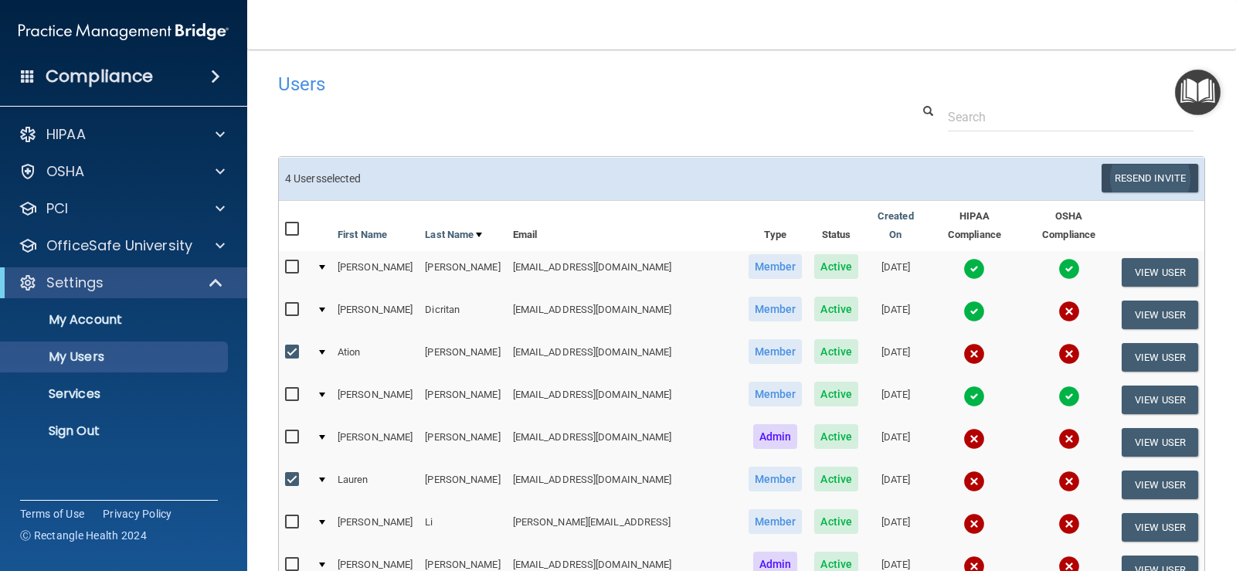
drag, startPoint x: 1131, startPoint y: 371, endPoint x: 1142, endPoint y: 192, distance: 179.5
click at [1144, 192] on div "4 User s selected Resend Invite Export All Create User Show Inactive Users Firs…" at bounding box center [741, 562] width 925 height 811
drag, startPoint x: 1138, startPoint y: 198, endPoint x: 1144, endPoint y: 181, distance: 18.1
click at [1139, 195] on td "4 User s selected Resend Invite Export All Create User Show Inactive Users" at bounding box center [741, 179] width 925 height 42
click at [1144, 181] on button "Resend Invite" at bounding box center [1149, 178] width 97 height 29
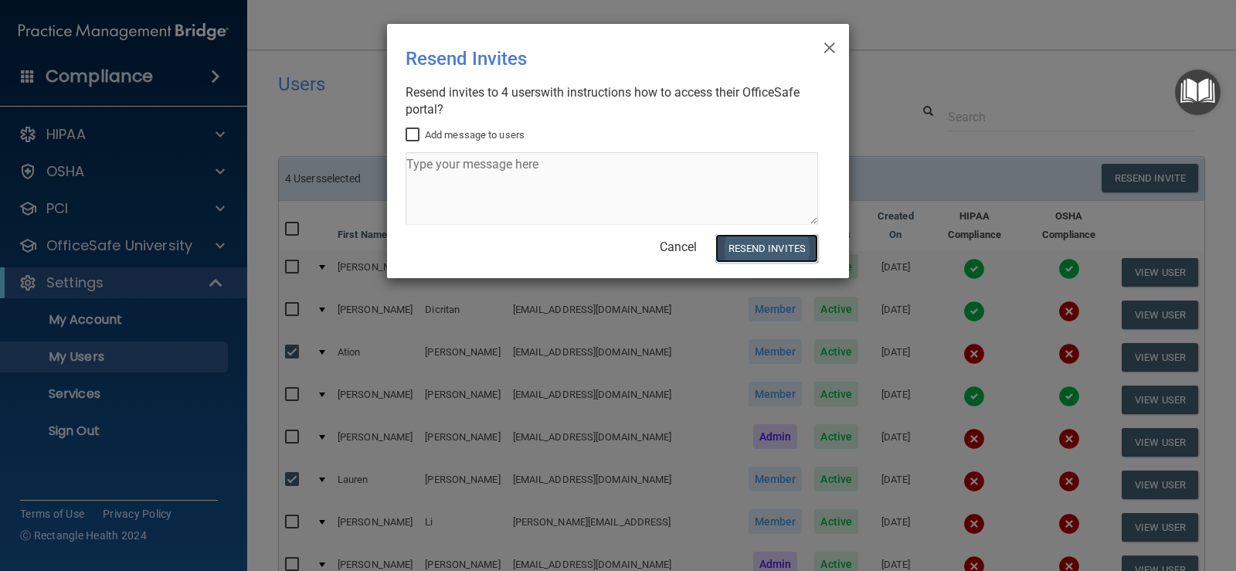
click at [775, 237] on button "Resend Invites" at bounding box center [766, 248] width 103 height 29
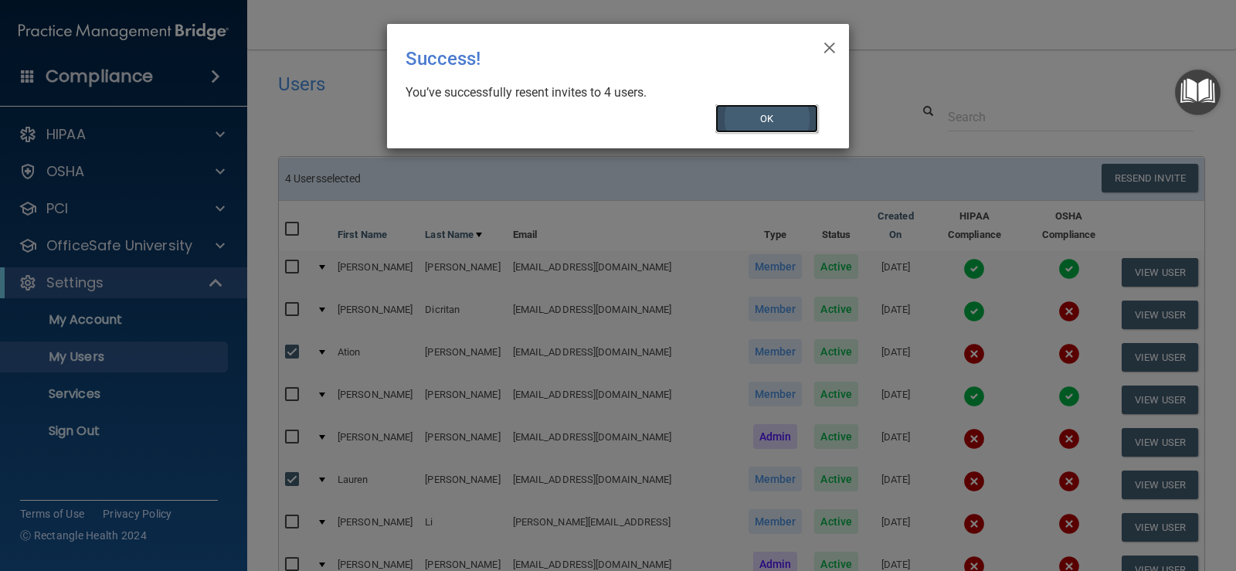
click at [781, 117] on button "OK" at bounding box center [766, 118] width 103 height 29
